Goal: Task Accomplishment & Management: Manage account settings

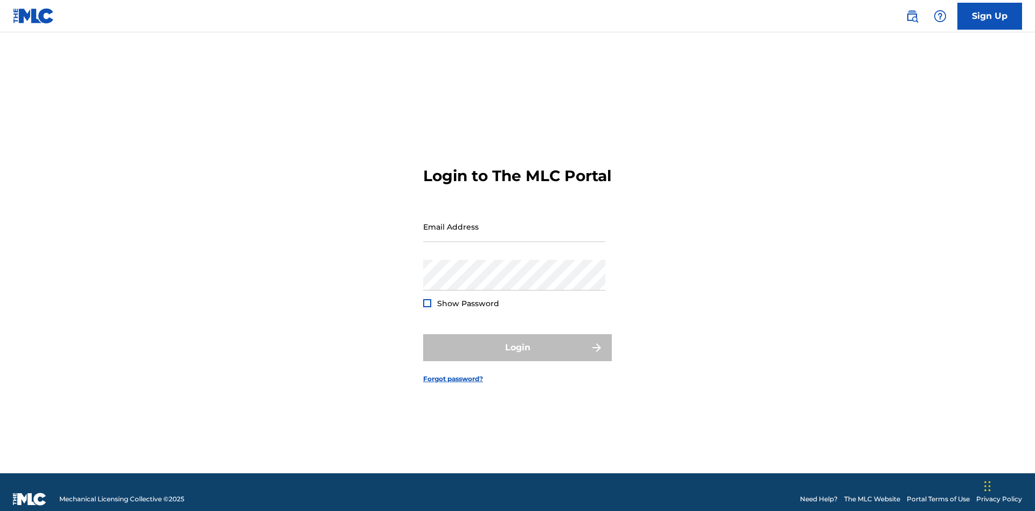
scroll to position [14, 0]
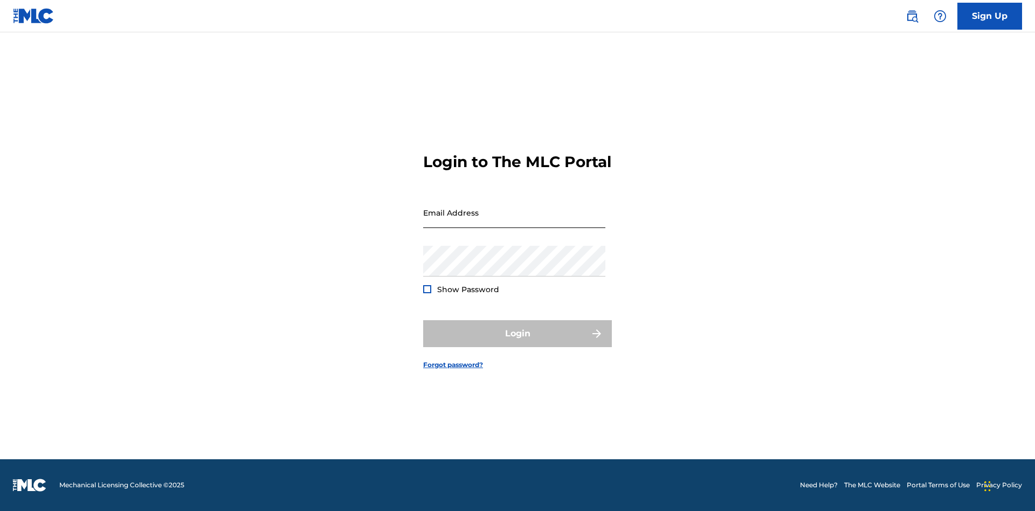
click at [514, 221] on input "Email Address" at bounding box center [514, 212] width 182 height 31
type input "Duke.McTesterson@gmail.com"
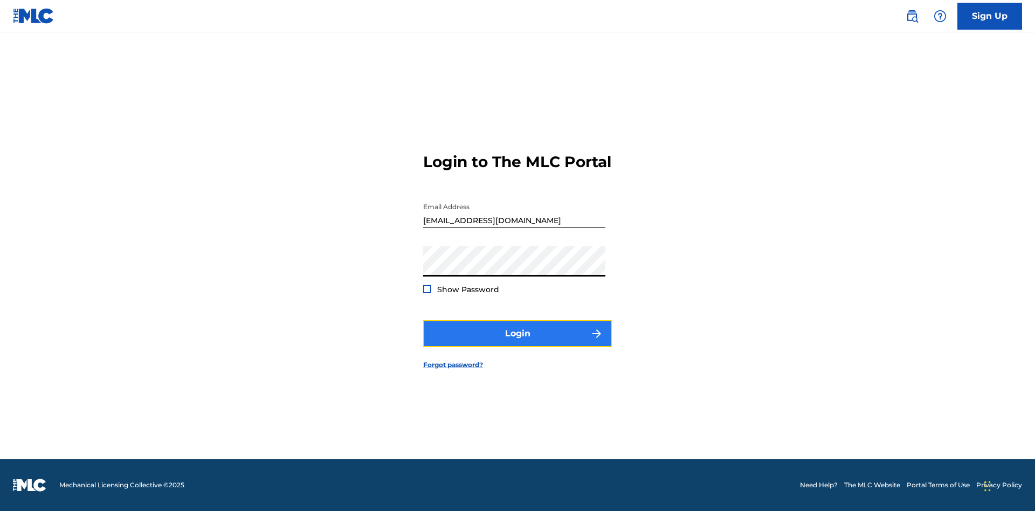
click at [517, 343] on button "Login" at bounding box center [517, 333] width 189 height 27
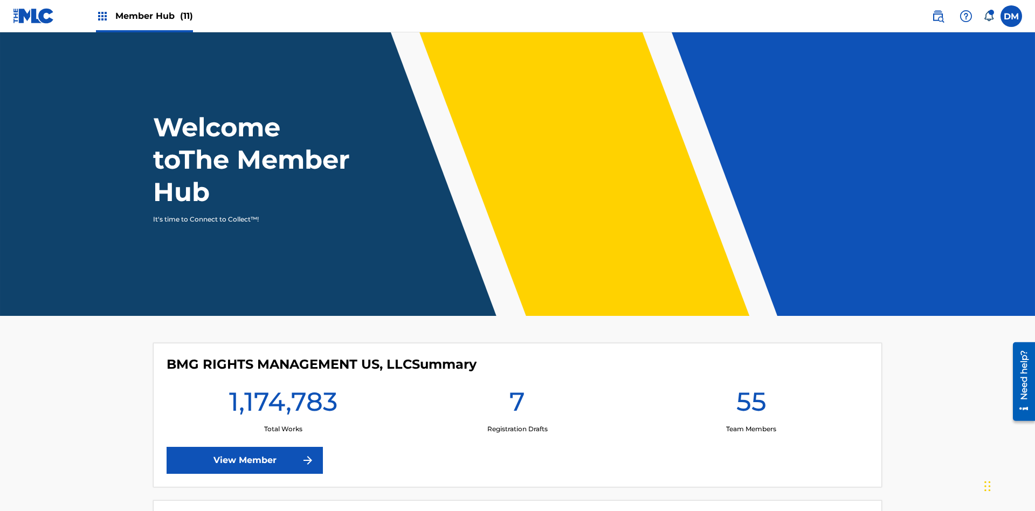
click at [144, 16] on span "Member Hub (11)" at bounding box center [154, 16] width 78 height 12
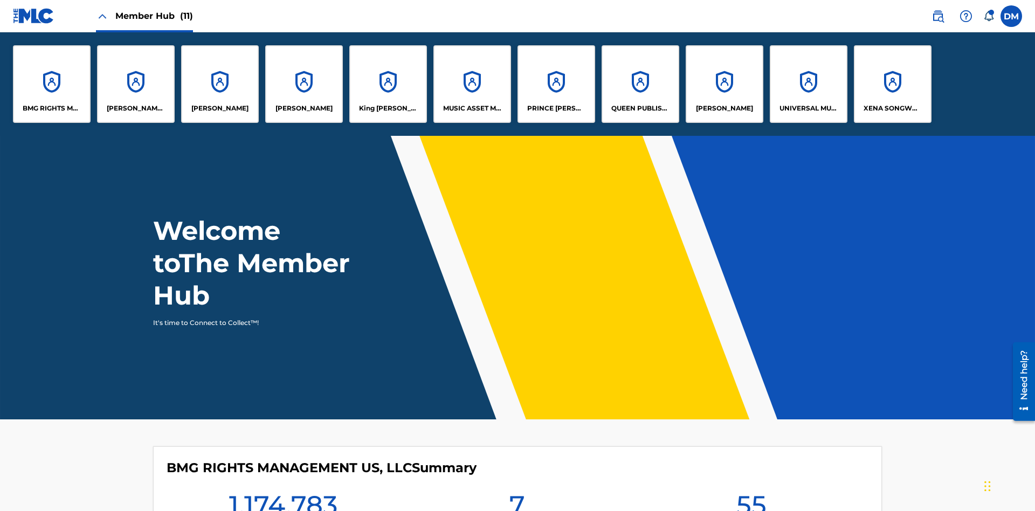
scroll to position [39, 0]
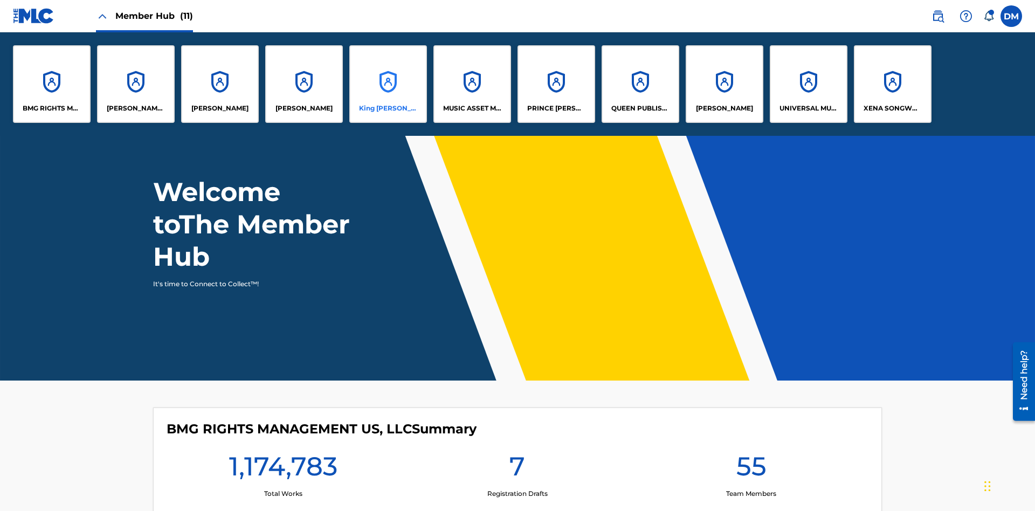
click at [387, 108] on p "King [PERSON_NAME]" at bounding box center [388, 108] width 59 height 10
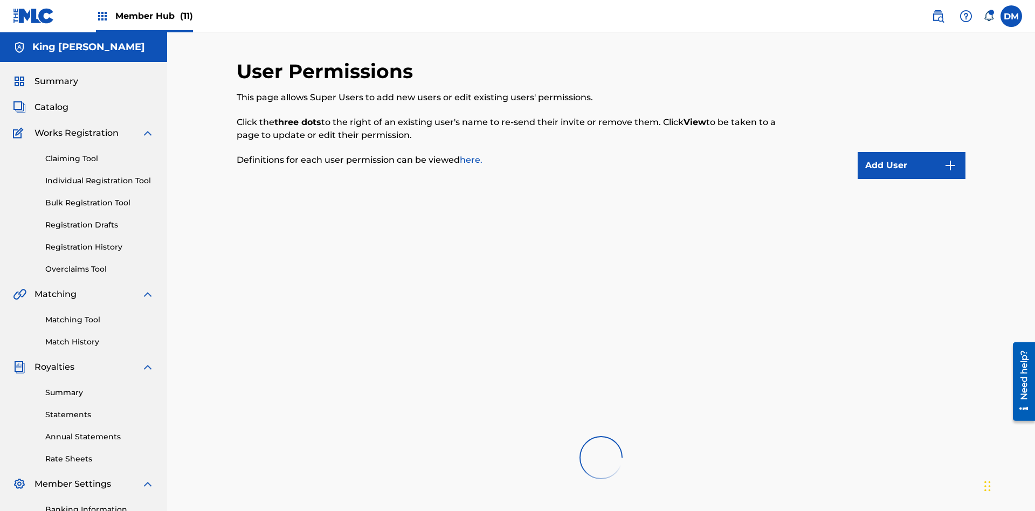
scroll to position [157, 0]
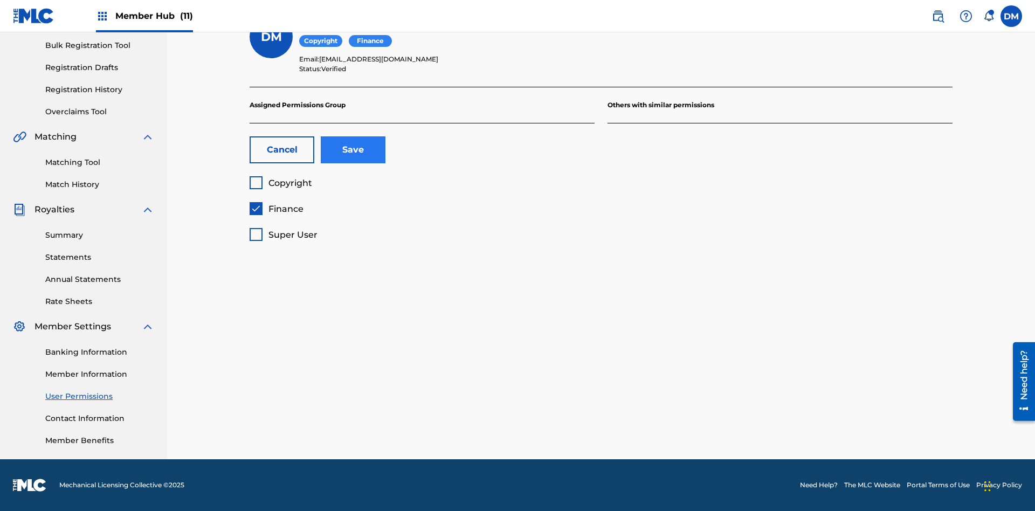
click at [276, 209] on span "Finance" at bounding box center [285, 209] width 35 height 10
click at [283, 234] on span "Super User" at bounding box center [292, 235] width 49 height 10
click at [353, 150] on button "Save" at bounding box center [353, 149] width 65 height 27
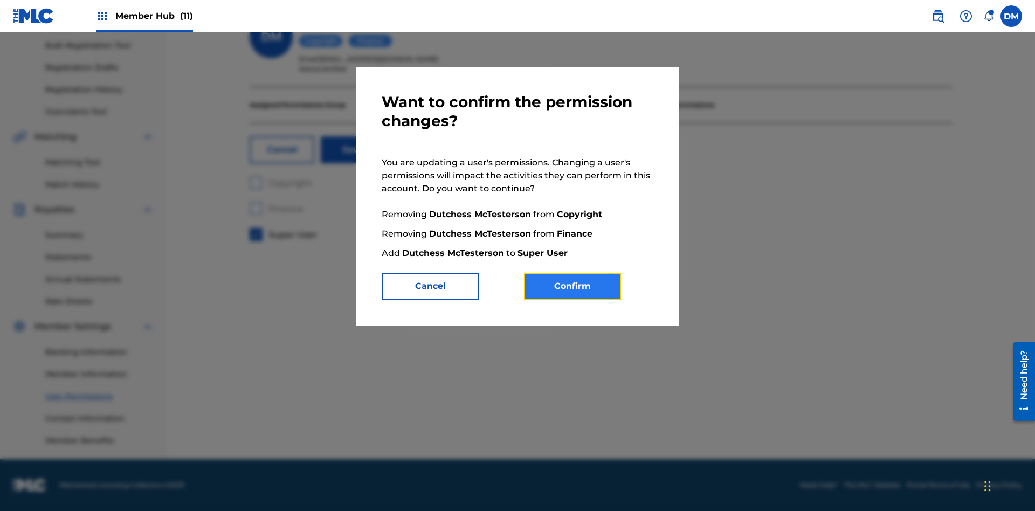
click at [572, 286] on button "Confirm" at bounding box center [572, 286] width 97 height 27
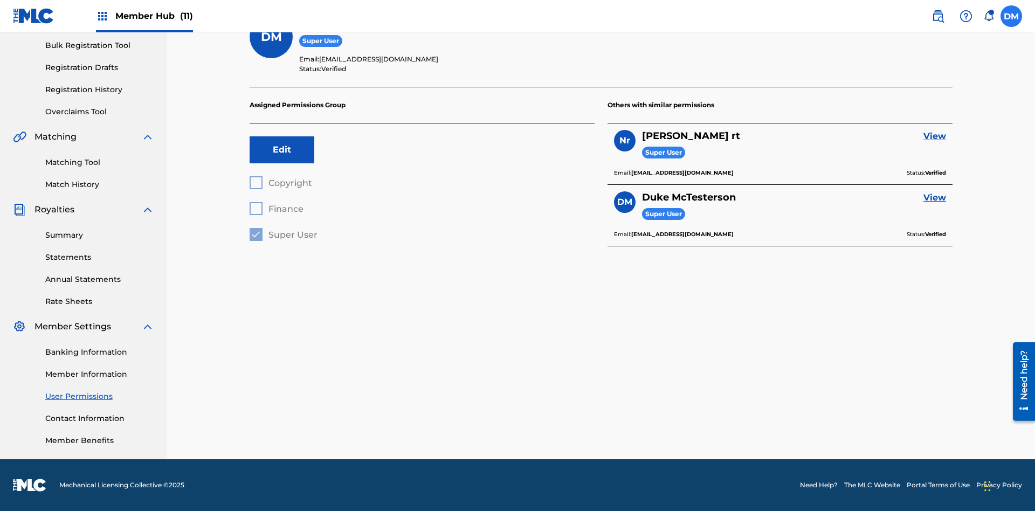
click at [1011, 16] on label at bounding box center [1011, 16] width 22 height 22
click at [1011, 16] on input "DM Duke McTesterson duke.mctesterson@gmail.com Notification Preferences Profile…" at bounding box center [1011, 16] width 0 height 0
click at [906, 152] on p "Log out" at bounding box center [906, 153] width 25 height 10
click at [1011, 16] on input "DM Duke McTesterson duke.mctesterson@gmail.com Notification Preferences Profile…" at bounding box center [1011, 16] width 0 height 0
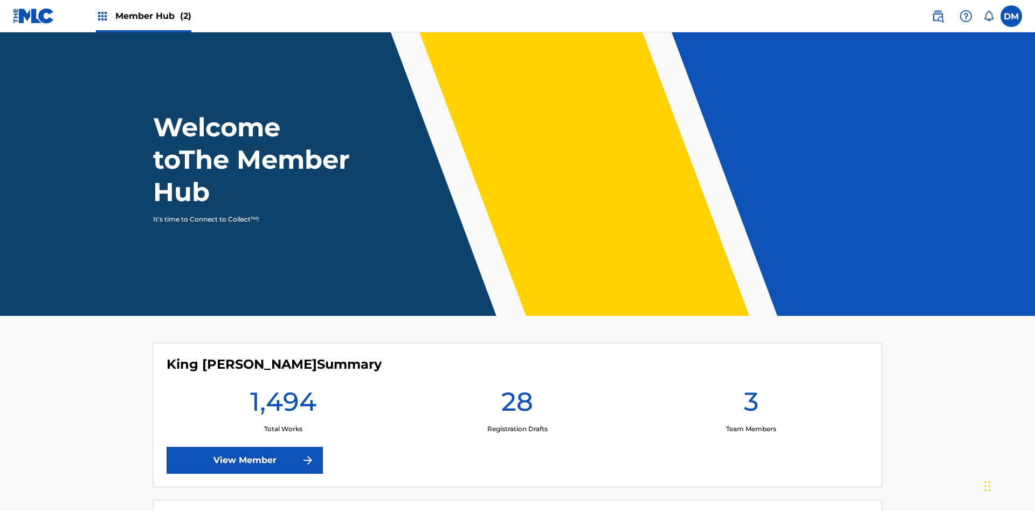
click at [143, 16] on span "Member Hub (2)" at bounding box center [153, 16] width 76 height 12
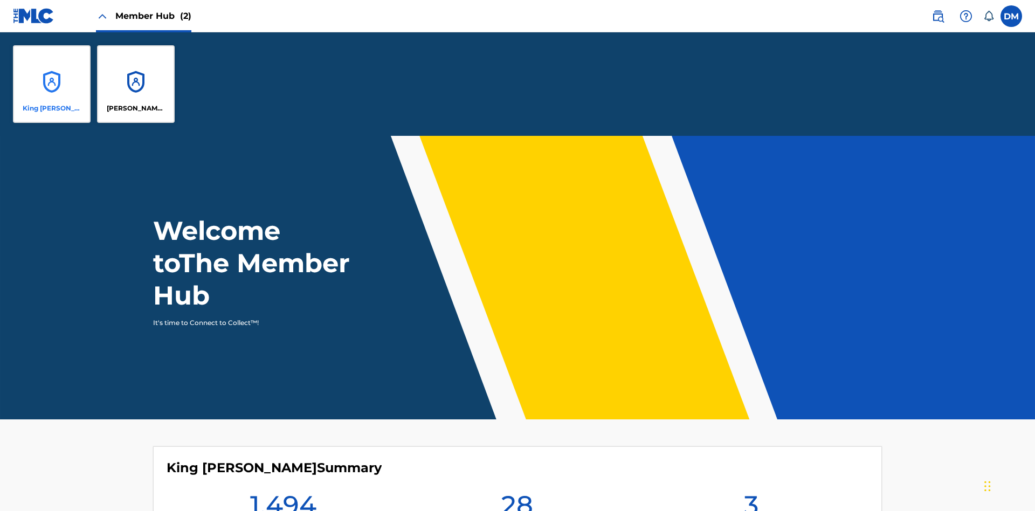
click at [52, 108] on p "King [PERSON_NAME]" at bounding box center [52, 108] width 59 height 10
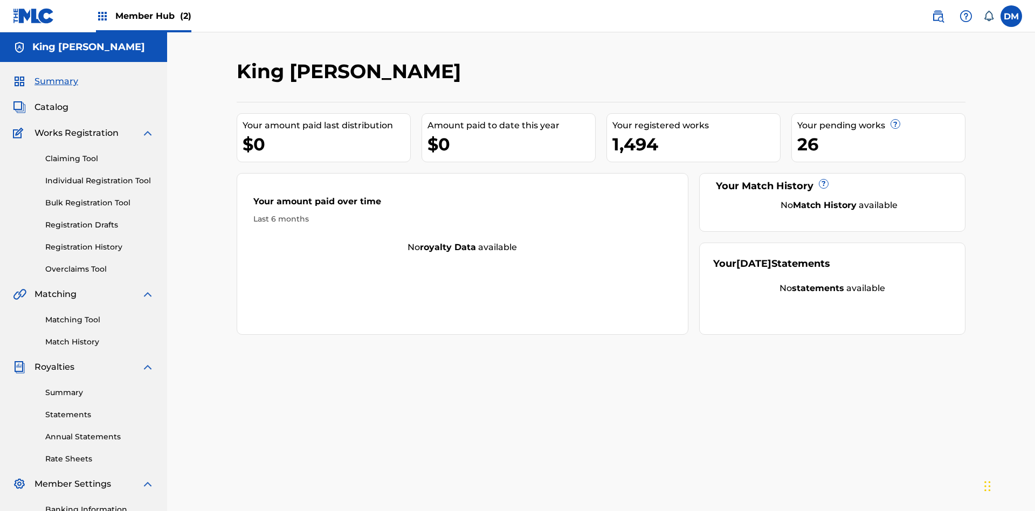
click at [56, 75] on span "Summary" at bounding box center [56, 81] width 44 height 13
click at [100, 314] on link "Matching Tool" at bounding box center [99, 319] width 109 height 11
click at [100, 336] on link "Match History" at bounding box center [99, 341] width 109 height 11
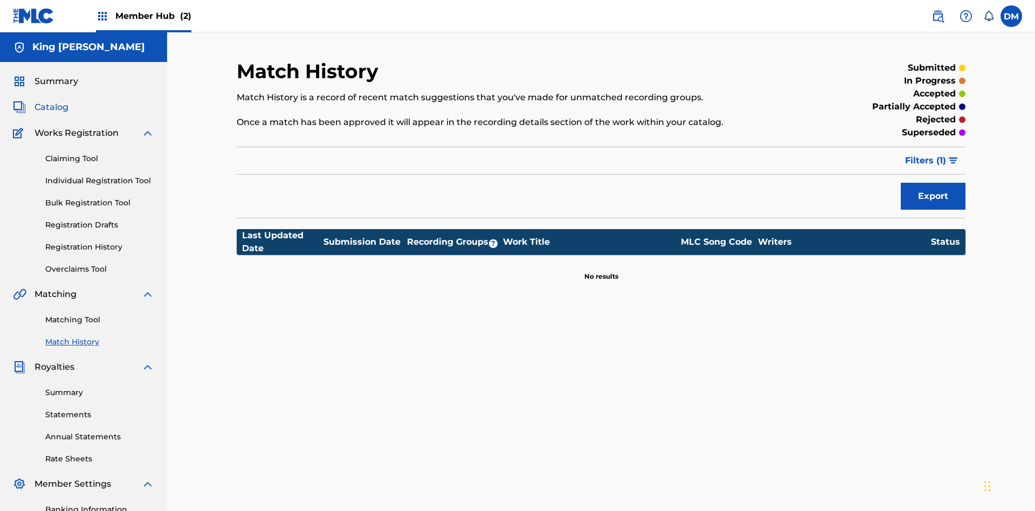
click at [100, 263] on link "Overclaims Tool" at bounding box center [99, 268] width 109 height 11
click at [51, 101] on span "Catalog" at bounding box center [51, 107] width 34 height 13
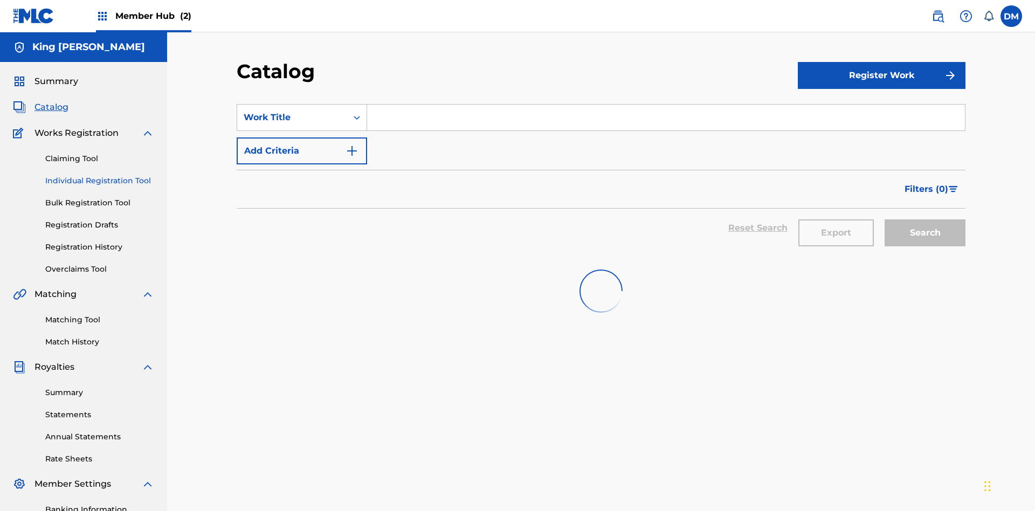
click at [100, 153] on link "Claiming Tool" at bounding box center [99, 158] width 109 height 11
click at [100, 175] on link "Individual Registration Tool" at bounding box center [99, 180] width 109 height 11
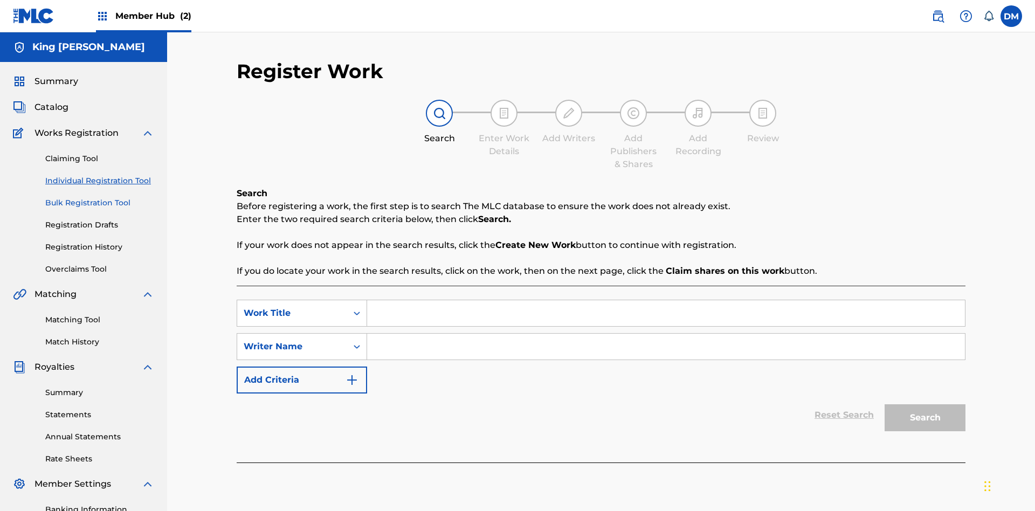
click at [100, 197] on link "Bulk Registration Tool" at bounding box center [99, 202] width 109 height 11
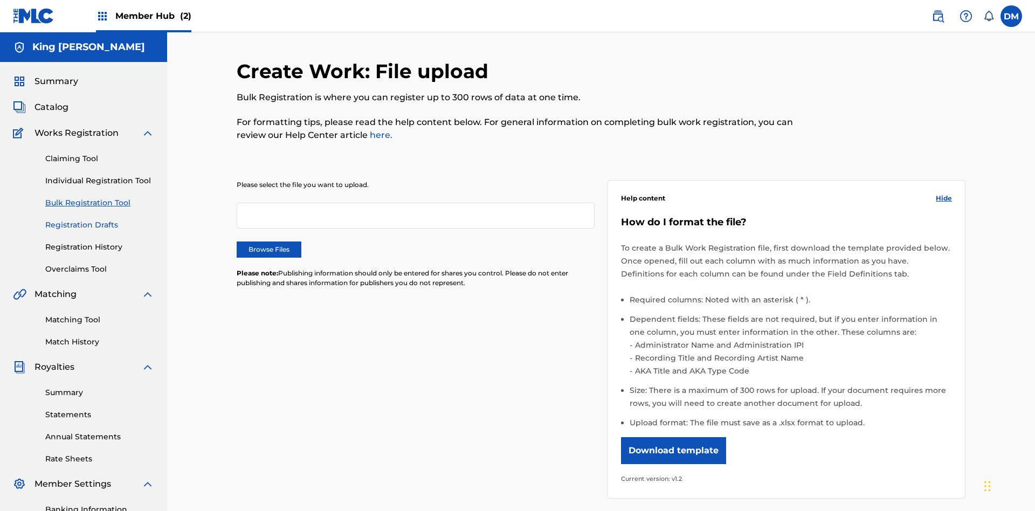
click at [54, 219] on link "Registration Drafts" at bounding box center [99, 224] width 109 height 11
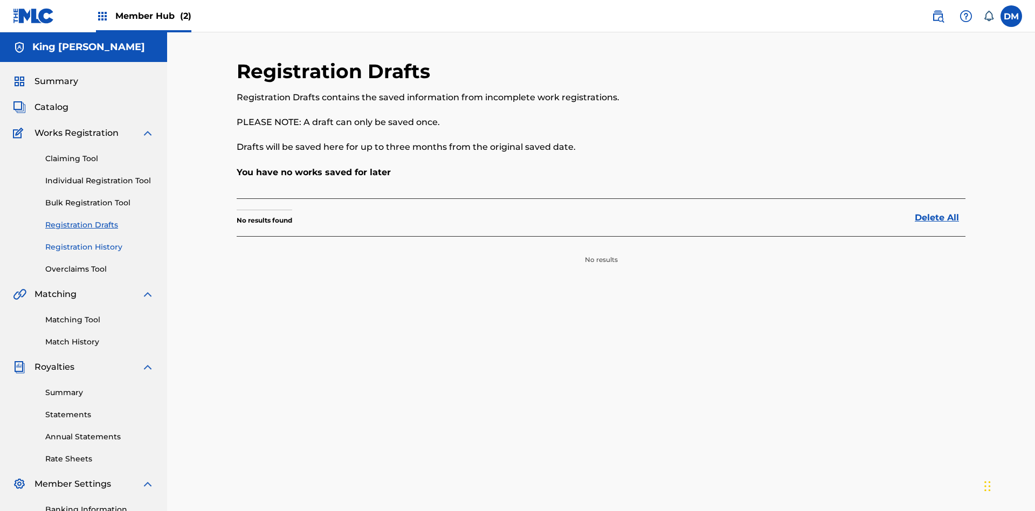
click at [100, 241] on link "Registration History" at bounding box center [99, 246] width 109 height 11
click at [100, 387] on link "Summary" at bounding box center [99, 392] width 109 height 11
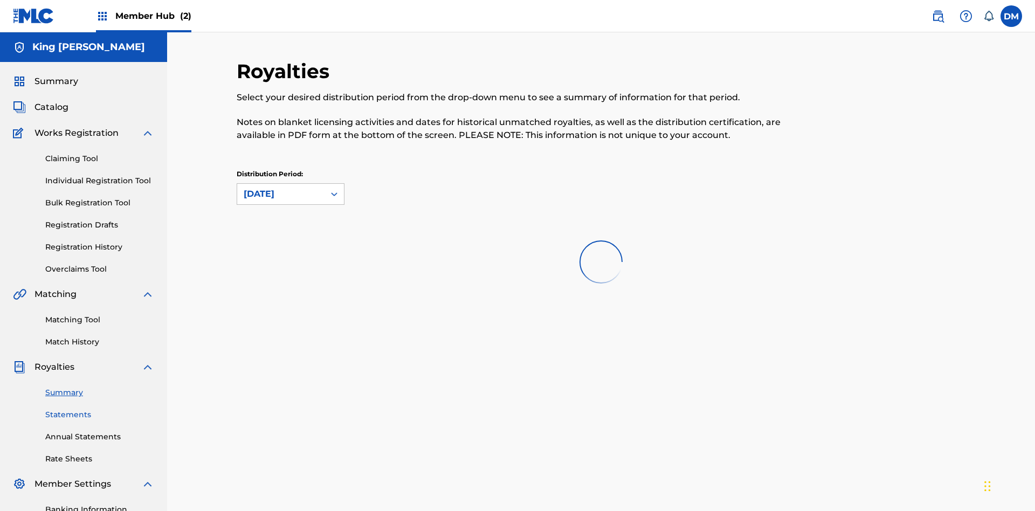
click at [100, 409] on link "Statements" at bounding box center [99, 414] width 109 height 11
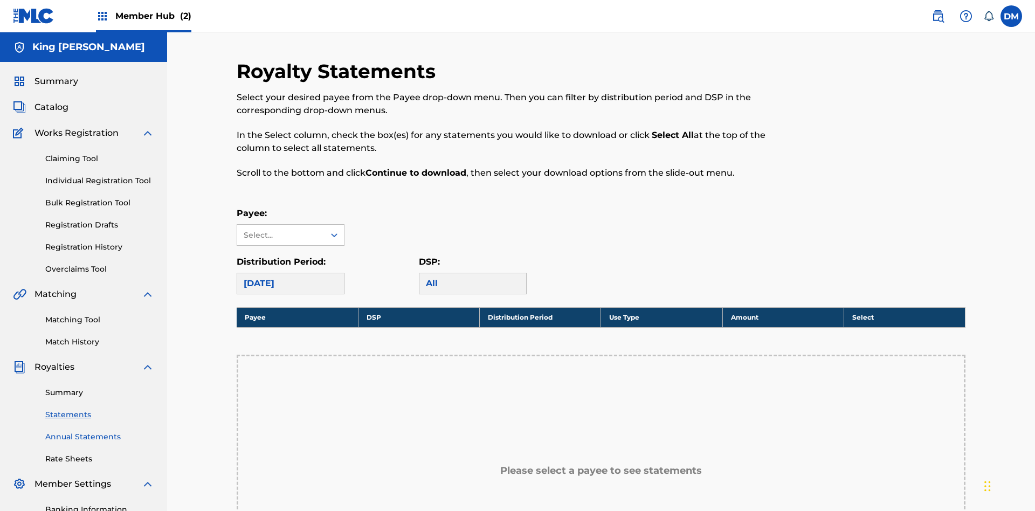
click at [100, 431] on link "Annual Statements" at bounding box center [99, 436] width 109 height 11
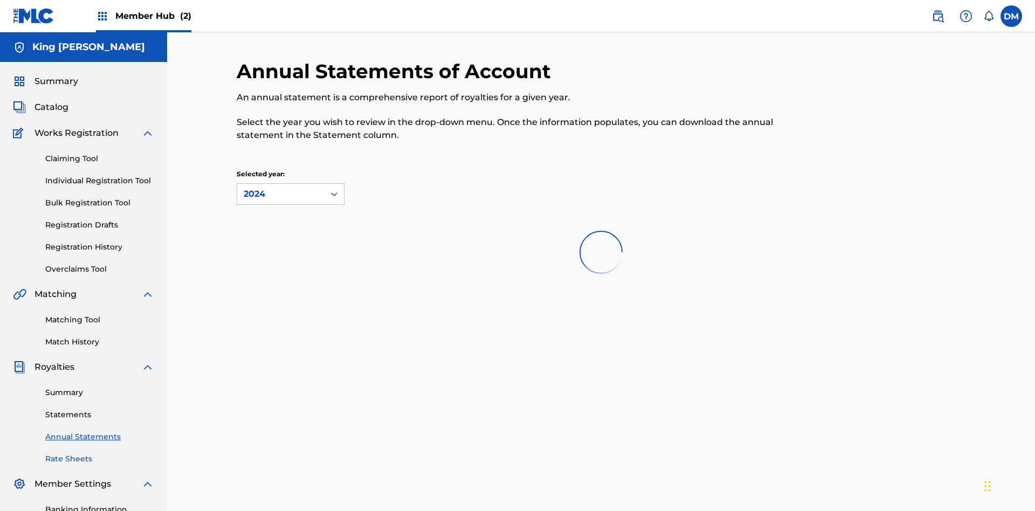
click at [100, 453] on link "Rate Sheets" at bounding box center [99, 458] width 109 height 11
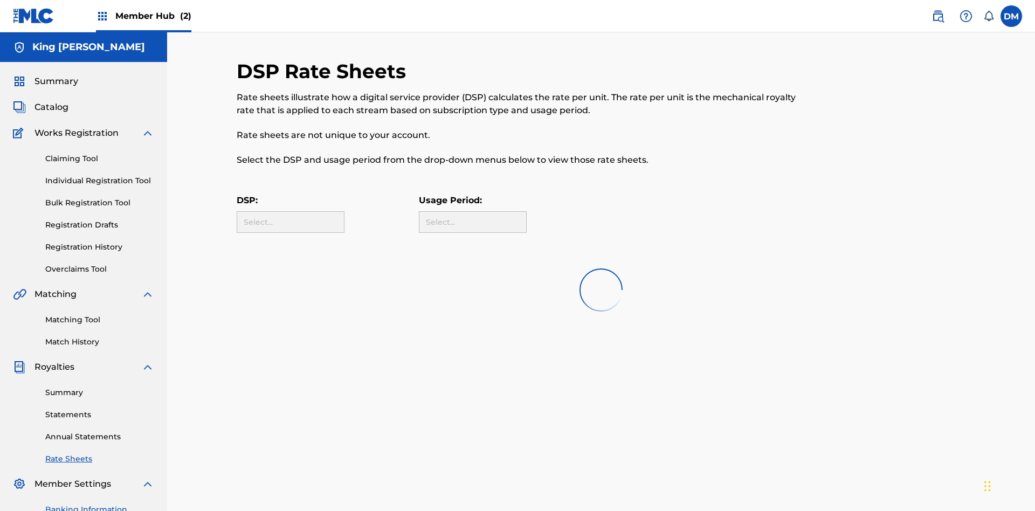
click at [100, 504] on link "Banking Information" at bounding box center [99, 509] width 109 height 11
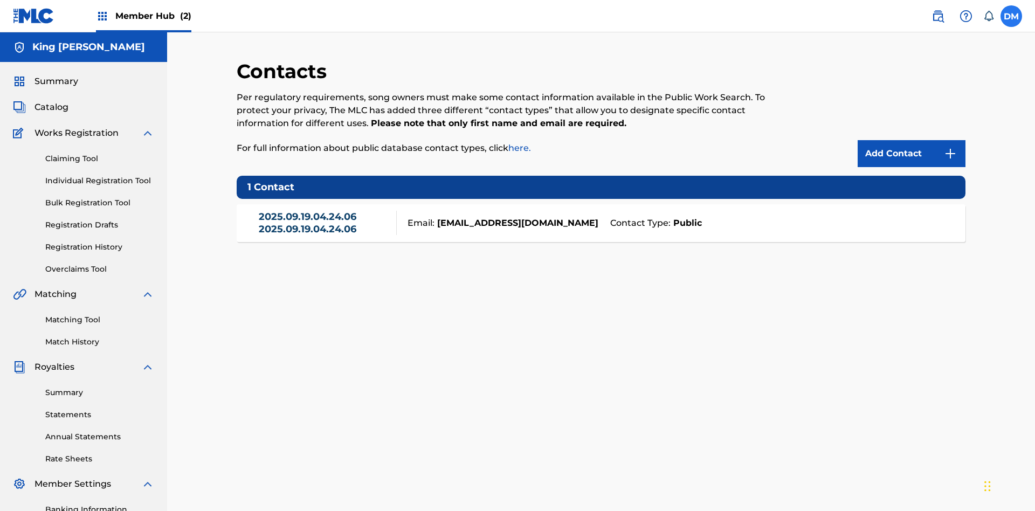
click at [1011, 16] on label at bounding box center [1011, 16] width 22 height 22
click at [1011, 16] on input "[PERSON_NAME] [PERSON_NAME] [EMAIL_ADDRESS][DOMAIN_NAME] Notification Preferenc…" at bounding box center [1011, 16] width 0 height 0
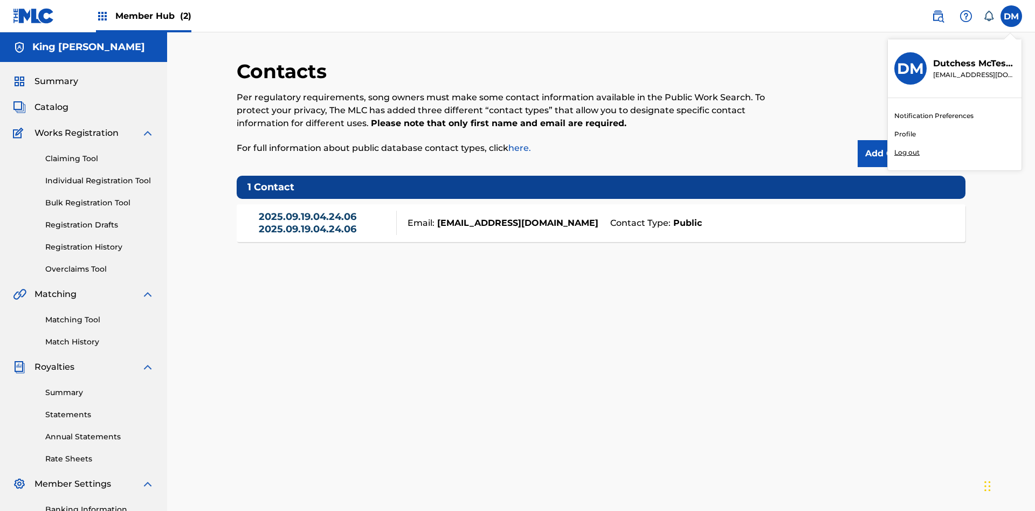
click at [906, 152] on p "Log out" at bounding box center [906, 153] width 25 height 10
click at [1011, 16] on input "[PERSON_NAME] [PERSON_NAME] [EMAIL_ADDRESS][DOMAIN_NAME] Notification Preferenc…" at bounding box center [1011, 16] width 0 height 0
